Goal: Information Seeking & Learning: Learn about a topic

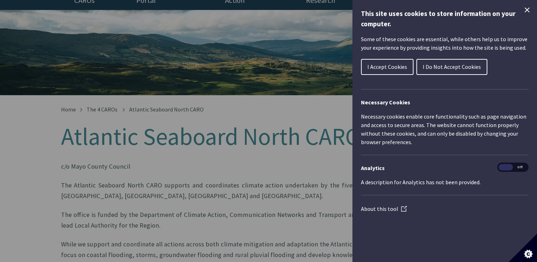
scroll to position [54, 0]
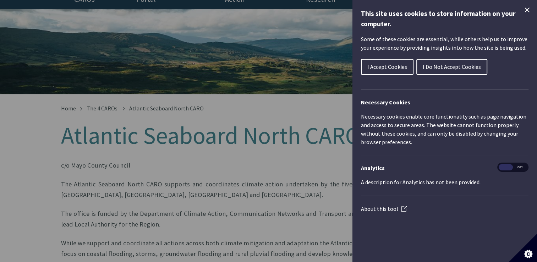
click at [371, 69] on span "I Accept Cookies" at bounding box center [387, 66] width 40 height 7
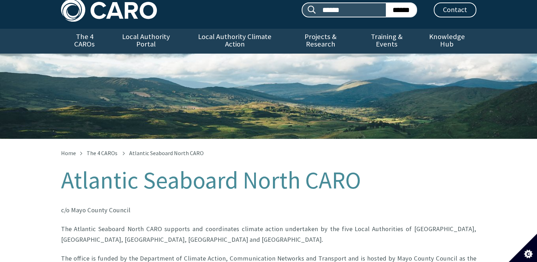
scroll to position [0, 0]
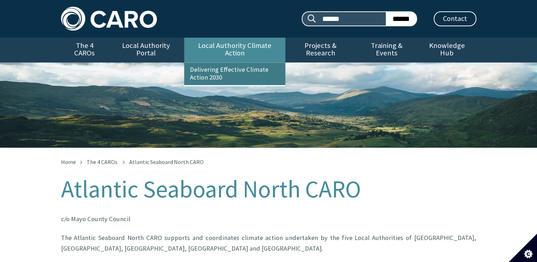
click at [217, 67] on link "Delivering Effective Climate Action 2030" at bounding box center [234, 74] width 101 height 22
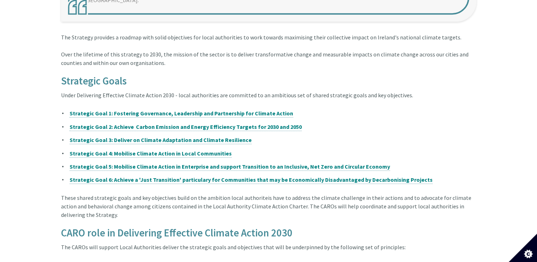
scroll to position [404, 0]
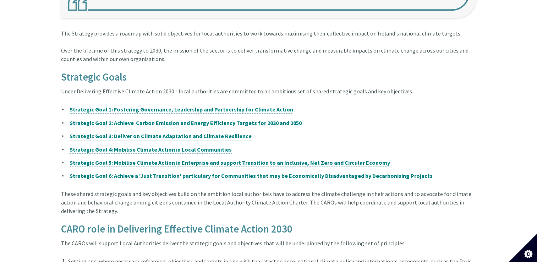
click at [148, 132] on strong "Strategic Goal 3: Deliver on Climate Adaptation and Climate Resilience" at bounding box center [161, 135] width 182 height 7
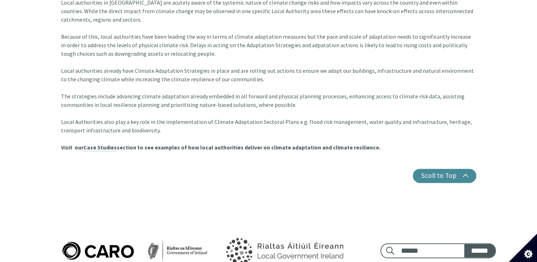
scroll to position [929, 0]
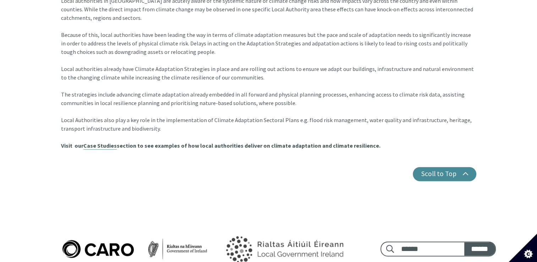
click at [94, 142] on link "Case Studies" at bounding box center [99, 145] width 33 height 7
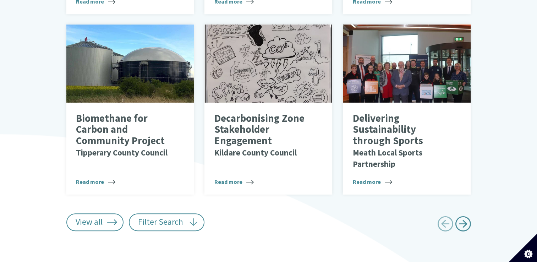
scroll to position [510, 0]
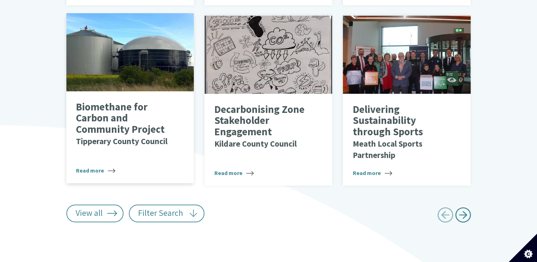
click at [101, 121] on p "Biomethane for Carbon and Community Project Tipperary County Council" at bounding box center [125, 123] width 98 height 45
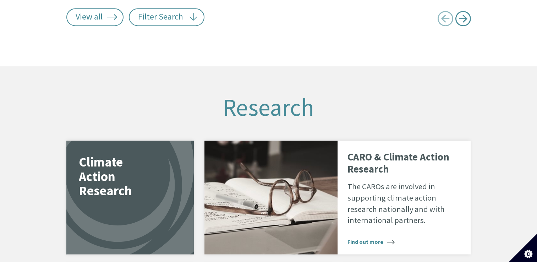
scroll to position [1149, 0]
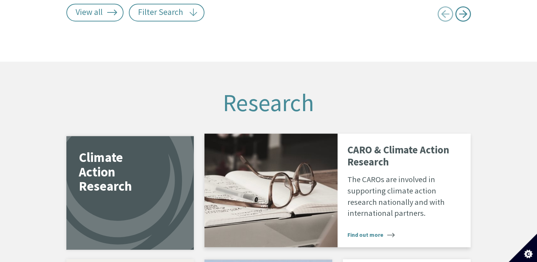
click at [369, 230] on span "Find out more" at bounding box center [370, 234] width 47 height 9
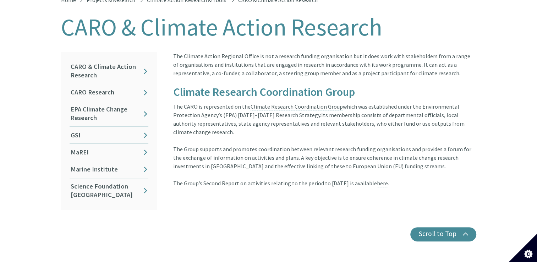
scroll to position [160, 0]
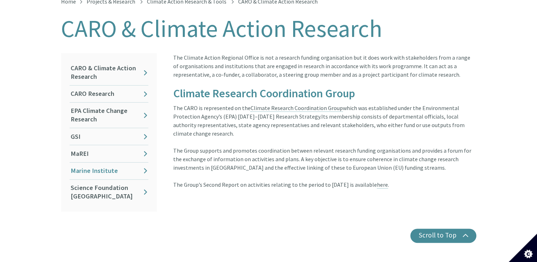
click at [89, 164] on link "Marine Institute" at bounding box center [109, 170] width 79 height 17
